Goal: Find specific page/section: Find specific page/section

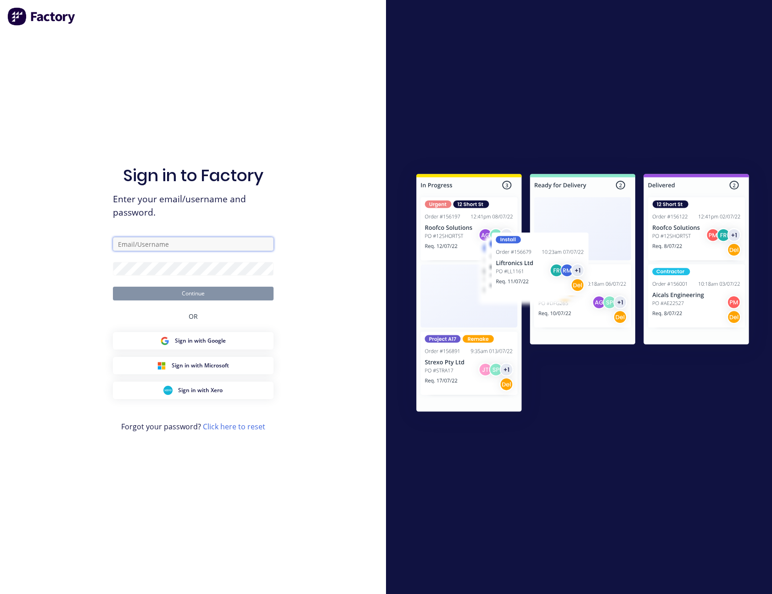
drag, startPoint x: 0, startPoint y: 0, endPoint x: 176, endPoint y: 249, distance: 304.6
click at [176, 249] on input "text" at bounding box center [193, 244] width 161 height 14
type input "[PERSON_NAME][EMAIL_ADDRESS][PERSON_NAME][DOMAIN_NAME]"
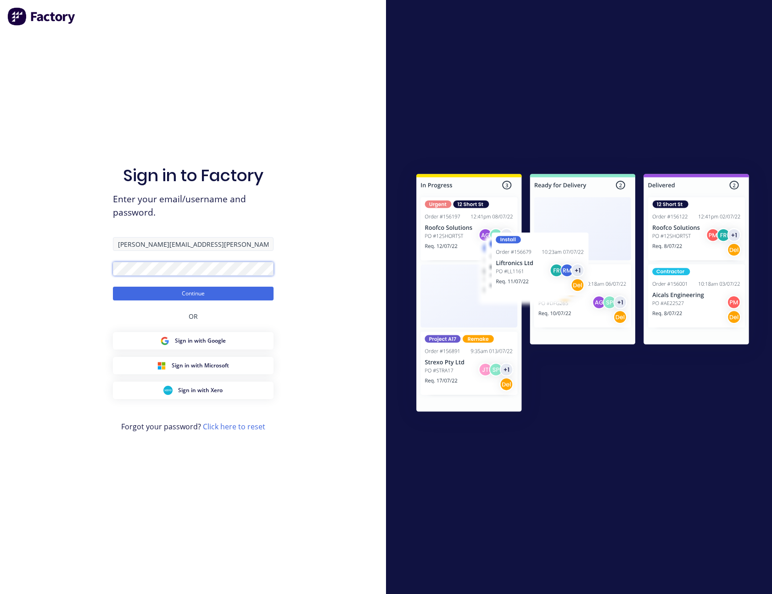
click at [113, 287] on button "Continue" at bounding box center [193, 294] width 161 height 14
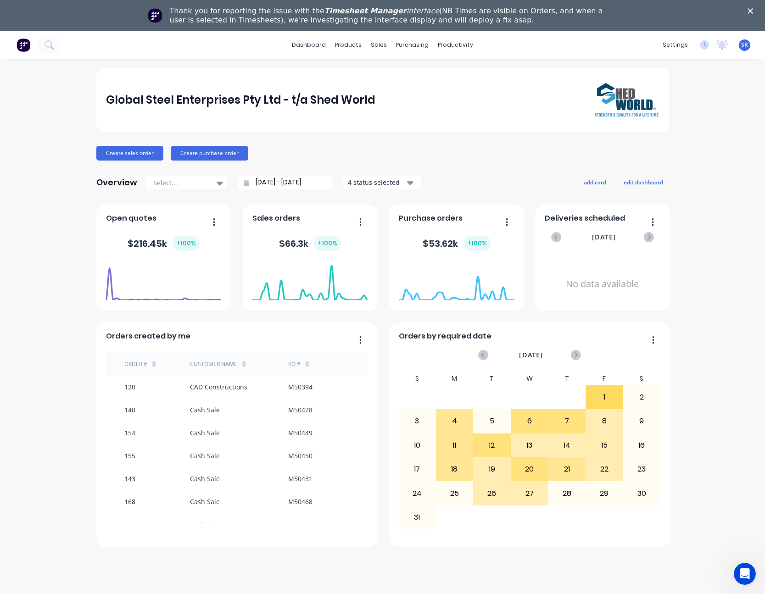
click at [753, 11] on icon "Close" at bounding box center [751, 11] width 6 height 6
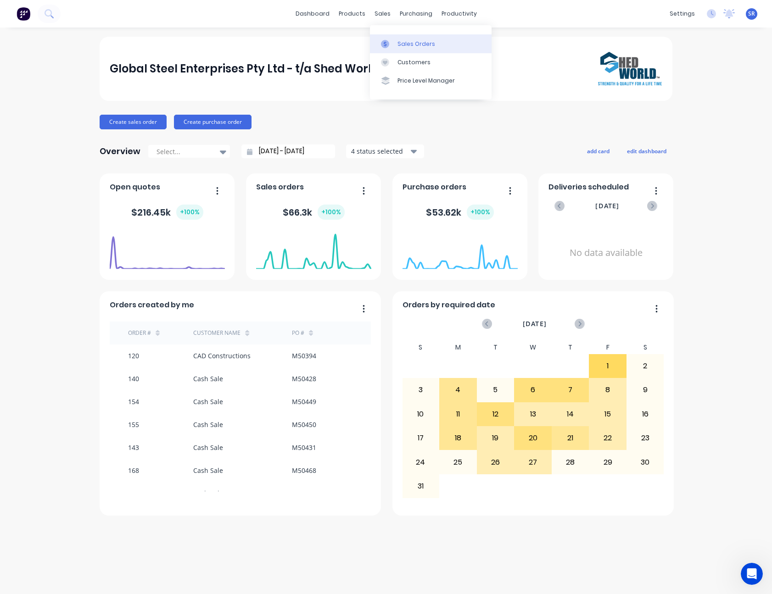
click at [401, 38] on link "Sales Orders" at bounding box center [431, 43] width 122 height 18
